Goal: Check status: Check status

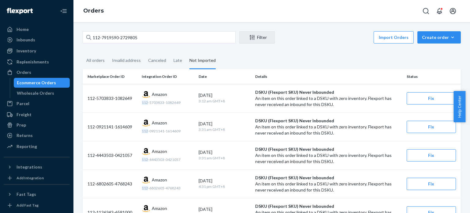
click at [150, 42] on input "112-7919590-2729805" at bounding box center [159, 37] width 153 height 12
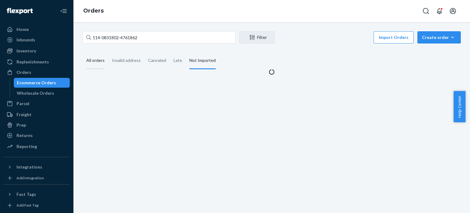
click at [97, 60] on div "All orders" at bounding box center [95, 60] width 18 height 17
click at [83, 52] on input "All orders" at bounding box center [83, 52] width 0 height 0
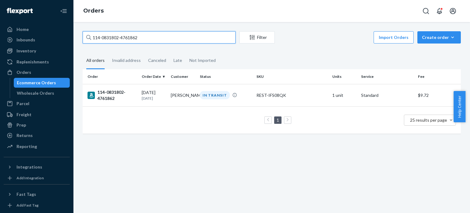
click at [119, 35] on input "114-0831802-4761862" at bounding box center [159, 37] width 153 height 12
paste input "1-4601786-2825053"
click at [133, 35] on input "111-4601786-2825053" at bounding box center [159, 37] width 153 height 12
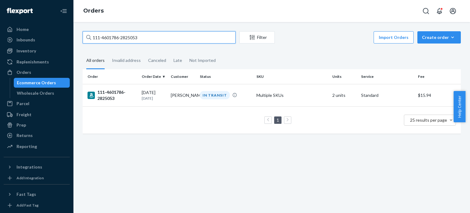
click at [133, 35] on input "111-4601786-2825053" at bounding box center [159, 37] width 153 height 12
paste input "3-8168026-280103"
click at [147, 36] on input "113-8168026-2801033" at bounding box center [159, 37] width 153 height 12
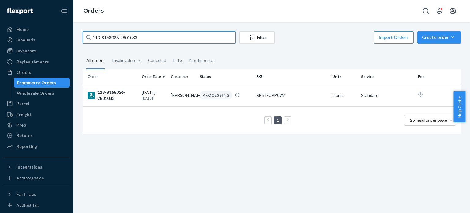
click at [147, 36] on input "113-8168026-2801033" at bounding box center [159, 37] width 153 height 12
paste input "4-0007061-3637015"
click at [144, 38] on input "114-0007061-3637015" at bounding box center [159, 37] width 153 height 12
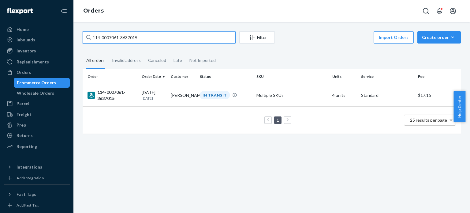
paste input "4773953-311146"
click at [144, 37] on input "114-4773953-3111465" at bounding box center [159, 37] width 153 height 12
paste input "1-2879076-9129840"
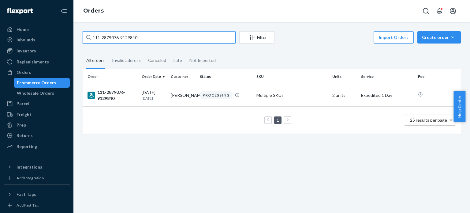
click at [134, 39] on input "111-2879076-9129840" at bounding box center [159, 37] width 153 height 12
paste input "7181746-8184233"
click at [168, 35] on input "111-7181746-8184233" at bounding box center [159, 37] width 153 height 12
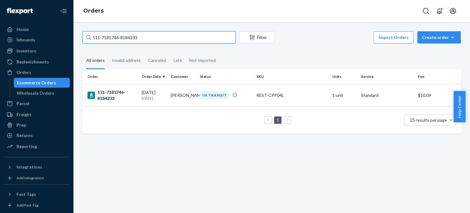
click at [168, 35] on input "111-7181746-8184233" at bounding box center [159, 37] width 153 height 12
paste input "3490151-0347424"
click at [169, 36] on input "111-3490151-0347424" at bounding box center [159, 37] width 153 height 12
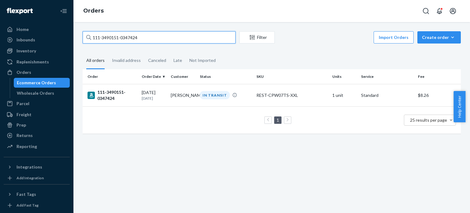
click at [169, 36] on input "111-3490151-0347424" at bounding box center [159, 37] width 153 height 12
paste input "4-8838381-6726642"
click at [157, 40] on input "114-8838381-6726642" at bounding box center [159, 37] width 153 height 12
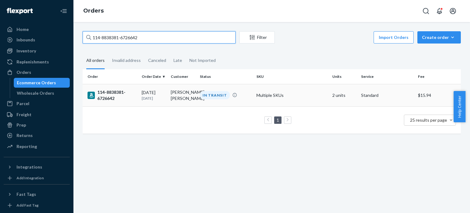
paste input "3-9699746-643460"
click at [147, 41] on input "113-9699746-6434602" at bounding box center [159, 37] width 153 height 12
paste input "4-2424190-7427449"
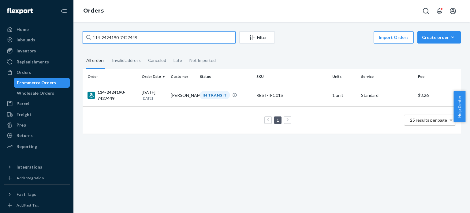
click at [148, 37] on input "114-2424190-7427449" at bounding box center [159, 37] width 153 height 12
paste input "7965827-9824246"
click at [151, 36] on input "114-7965827-9824246" at bounding box center [159, 37] width 153 height 12
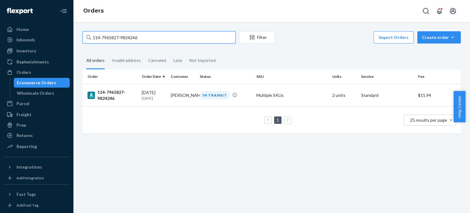
click at [151, 36] on input "114-7965827-9824246" at bounding box center [159, 37] width 153 height 12
paste input "1-6318394-185546"
click at [185, 35] on input "111-6318394-1855466" at bounding box center [159, 37] width 153 height 12
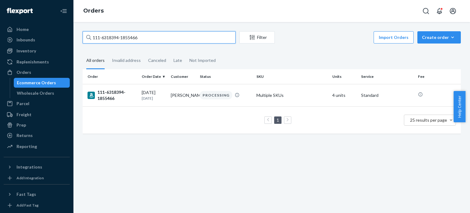
click at [185, 35] on input "111-6318394-1855466" at bounding box center [159, 37] width 153 height 12
paste input "2-7470184-3482617"
click at [173, 41] on input "112-7470184-3482617" at bounding box center [159, 37] width 153 height 12
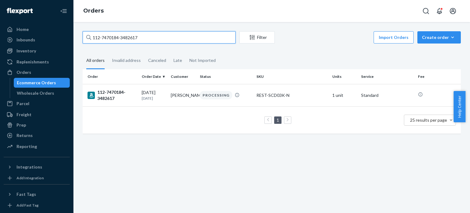
paste input "9058893-5307405"
click at [188, 35] on input "112-9058893-5307405" at bounding box center [159, 37] width 153 height 12
paste input "4-1694894-6750623"
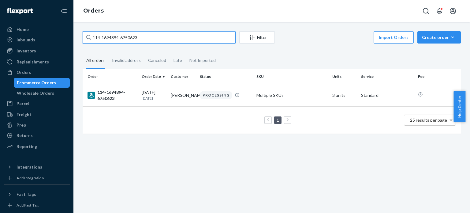
type input "114-1694894-6750623"
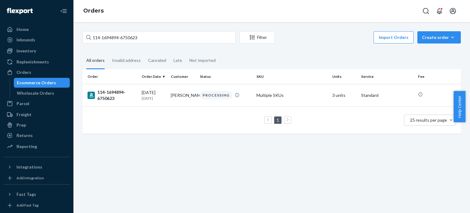
click at [207, 19] on div "Orders" at bounding box center [271, 11] width 396 height 22
